Goal: Transaction & Acquisition: Purchase product/service

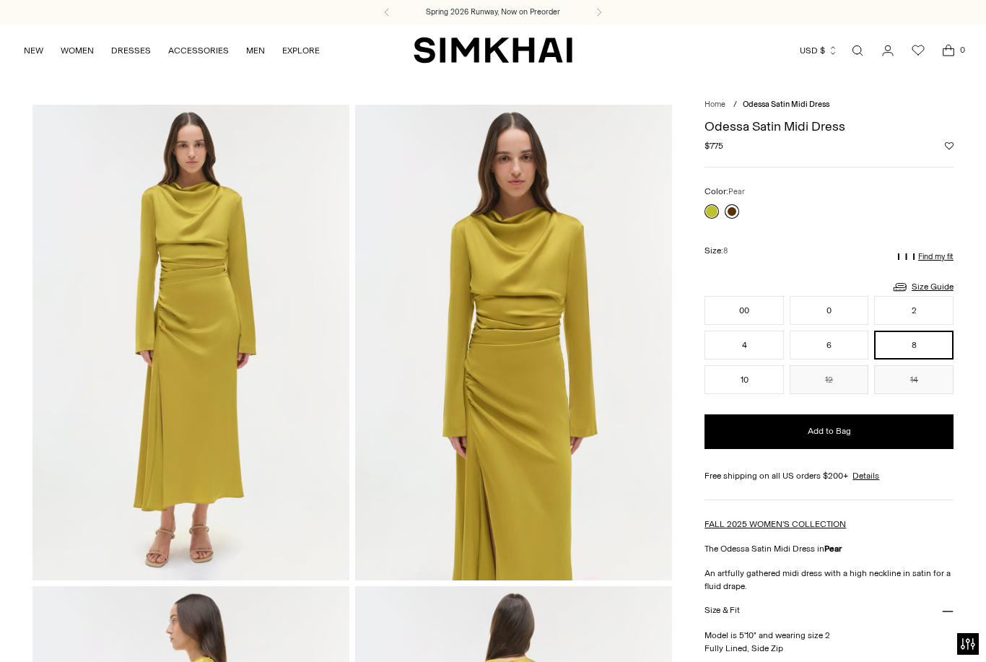
click at [729, 213] on link at bounding box center [732, 211] width 14 height 14
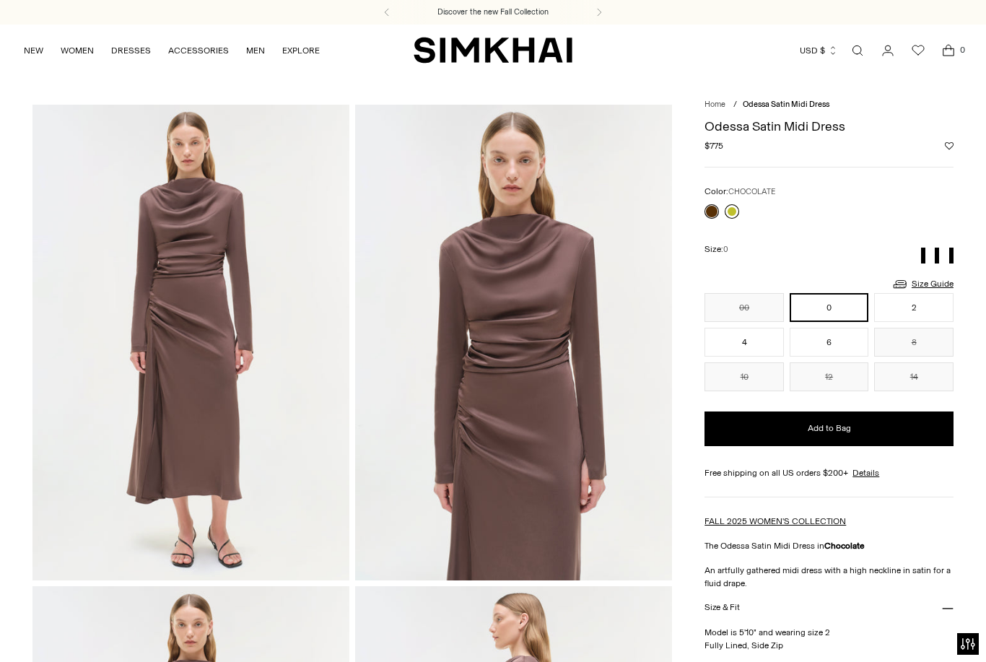
click at [739, 210] on link at bounding box center [732, 211] width 14 height 14
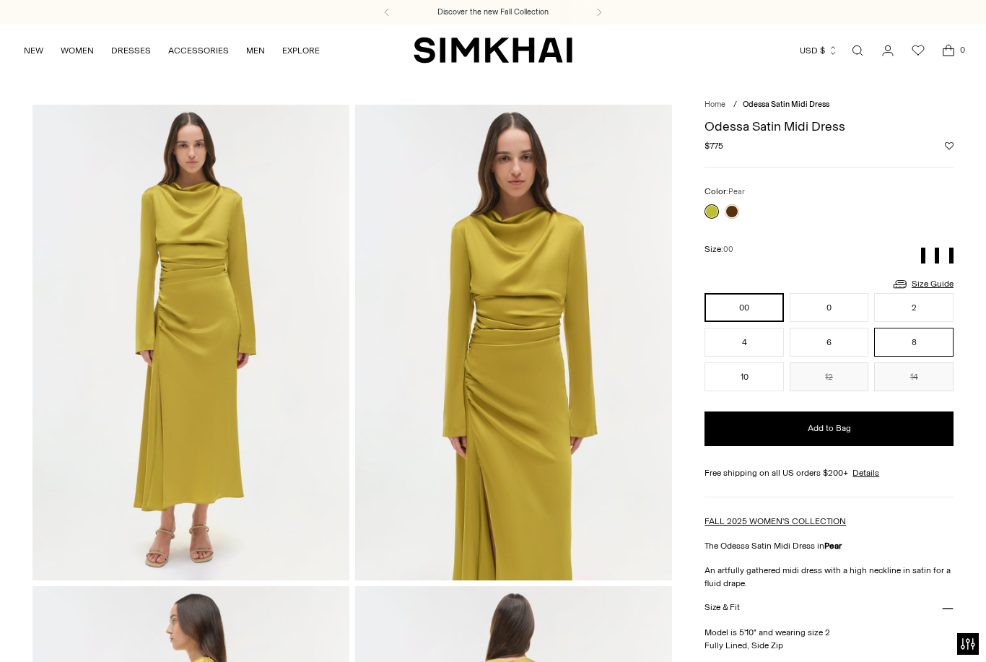
click at [927, 346] on button "8" at bounding box center [913, 342] width 79 height 29
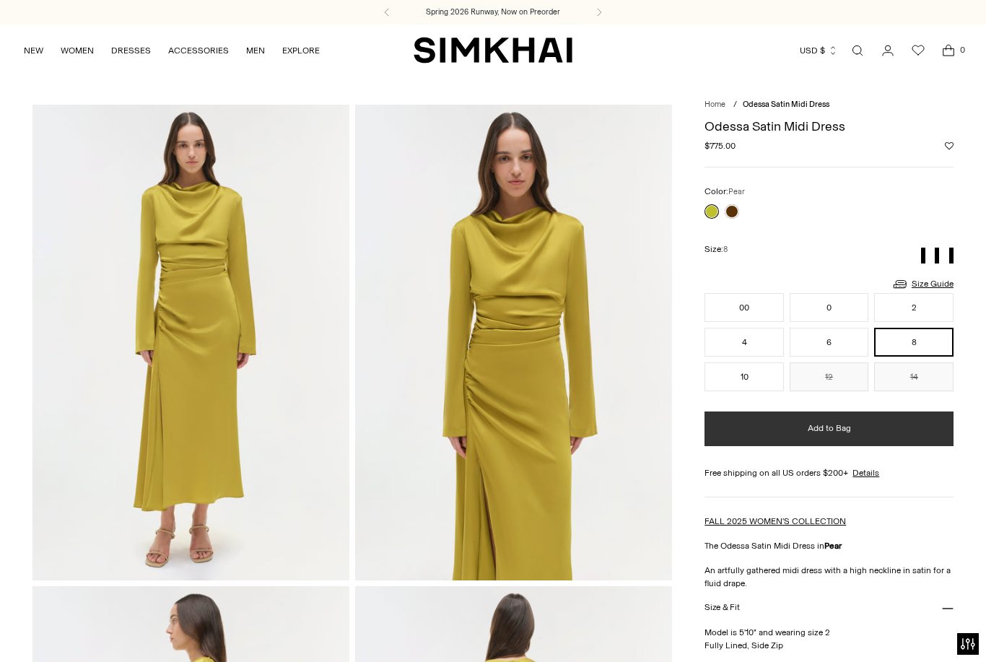
click at [887, 440] on button "Add to Bag" at bounding box center [829, 429] width 249 height 35
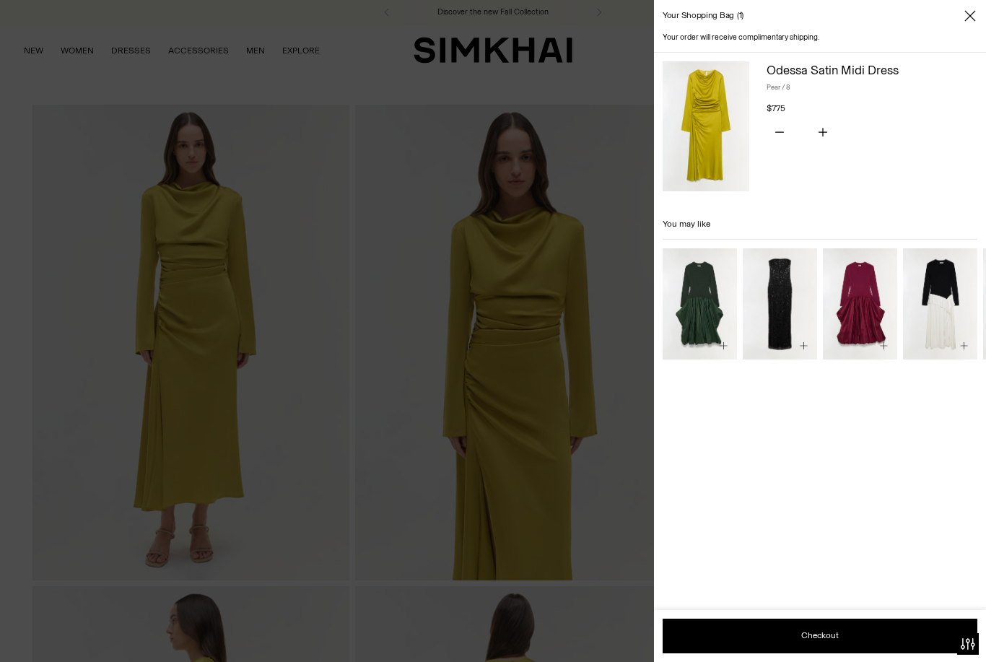
click at [622, 427] on div at bounding box center [493, 331] width 986 height 662
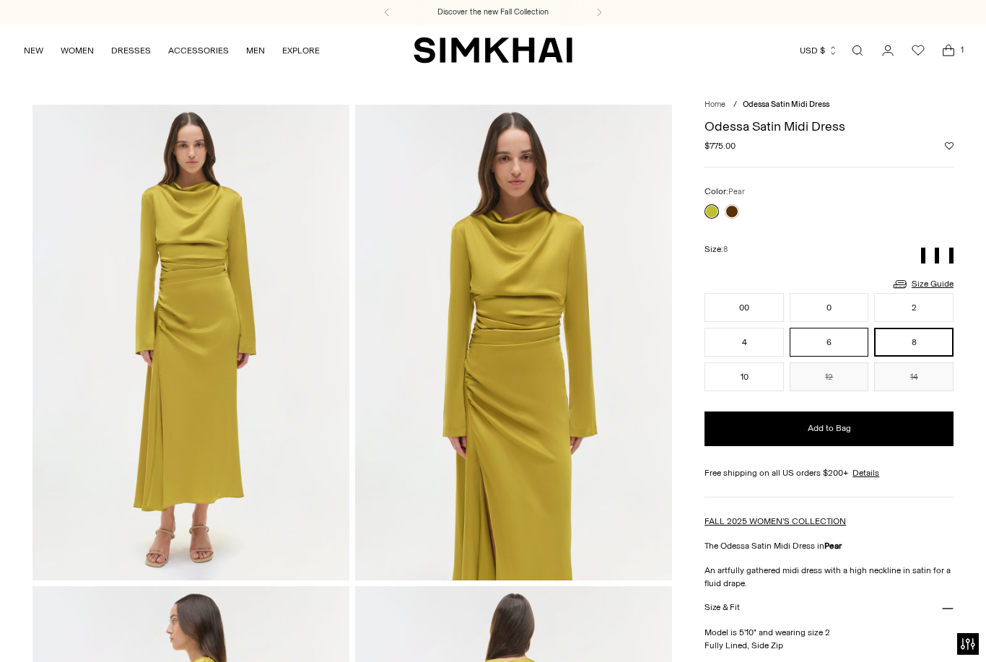
click at [826, 347] on button "6" at bounding box center [829, 342] width 79 height 29
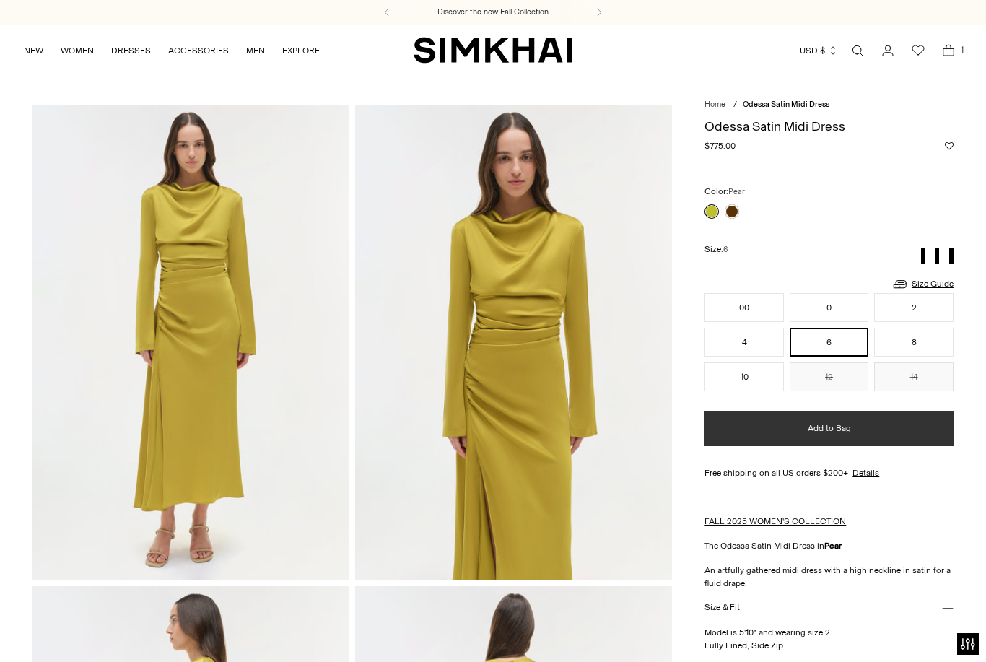
click at [787, 431] on button "Add to Bag" at bounding box center [829, 429] width 249 height 35
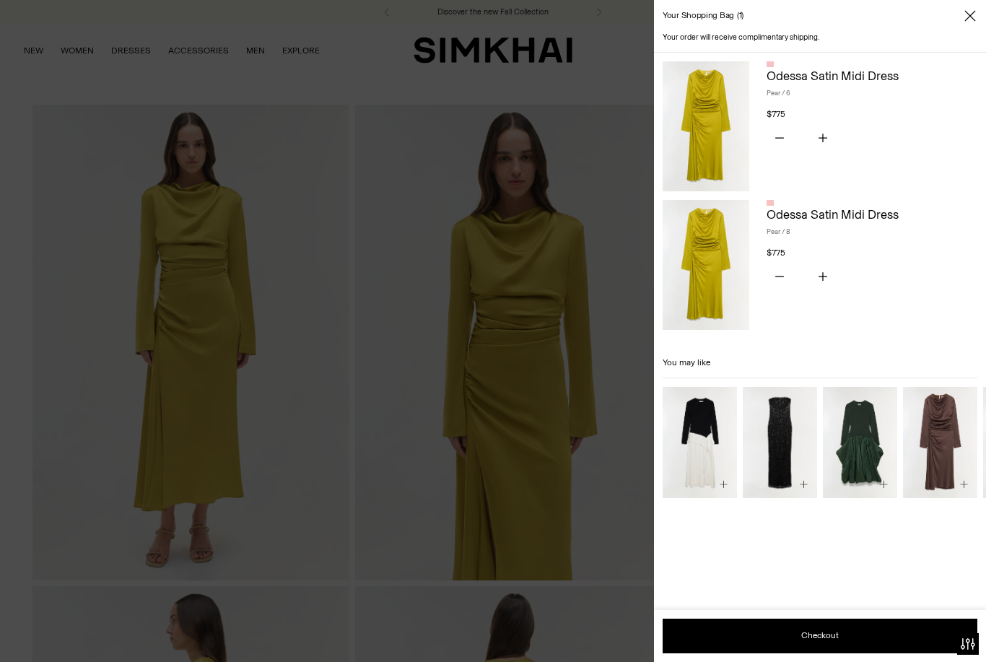
click at [978, 9] on div "Your shopping bag 1" at bounding box center [820, 16] width 332 height 32
click at [976, 16] on span "Close" at bounding box center [970, 16] width 14 height 14
